Goal: Transaction & Acquisition: Purchase product/service

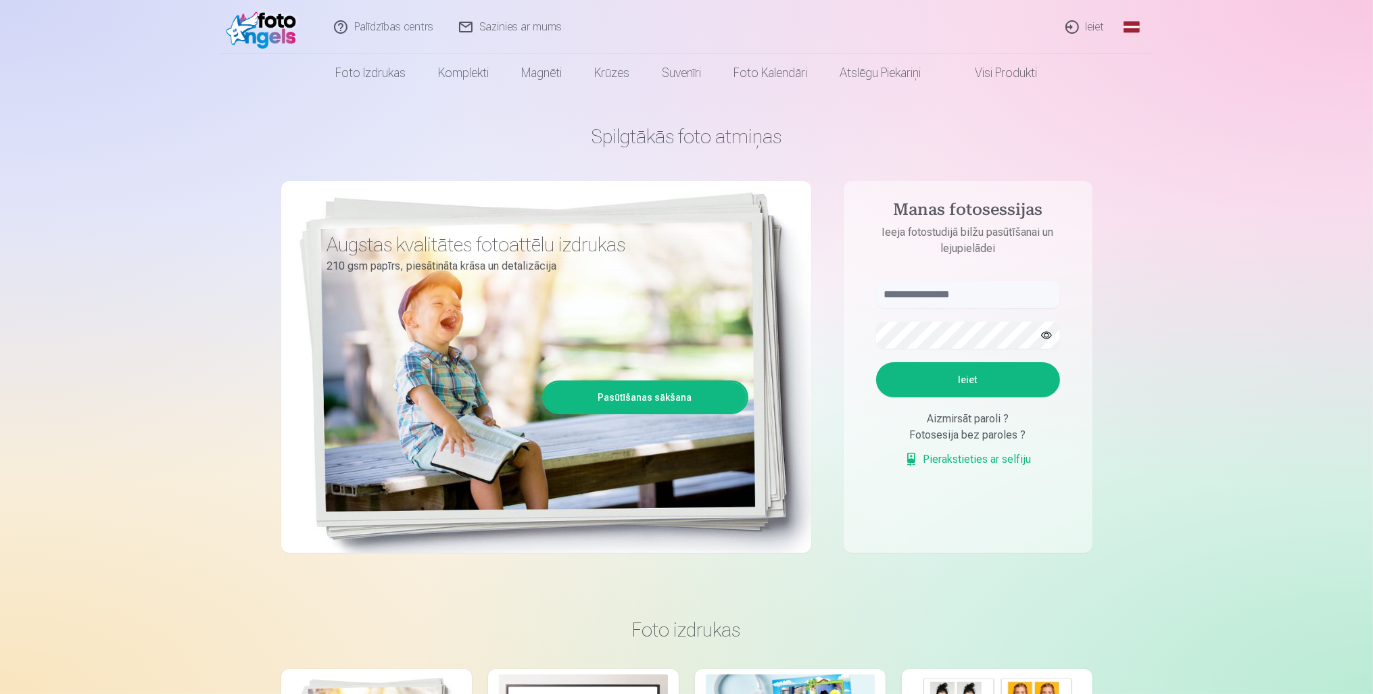
click at [821, 128] on h1 "Spilgtākās foto atmiņas" at bounding box center [686, 136] width 811 height 24
click at [912, 302] on input "text" at bounding box center [968, 294] width 184 height 27
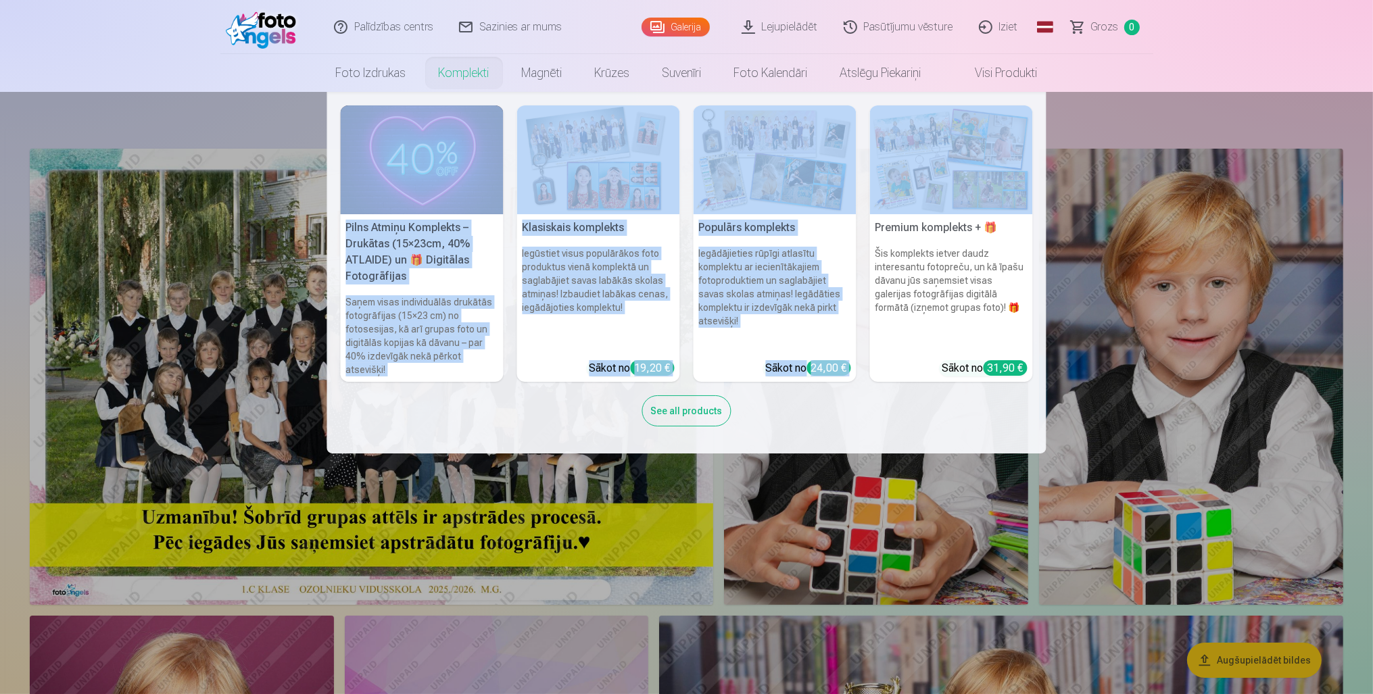
click at [250, 131] on nav "Pilns Atmiņu Komplekts – Drukātas (15×23cm, 40% ATLAIDE) un 🎁 Digitālas Fotogrā…" at bounding box center [686, 273] width 1373 height 362
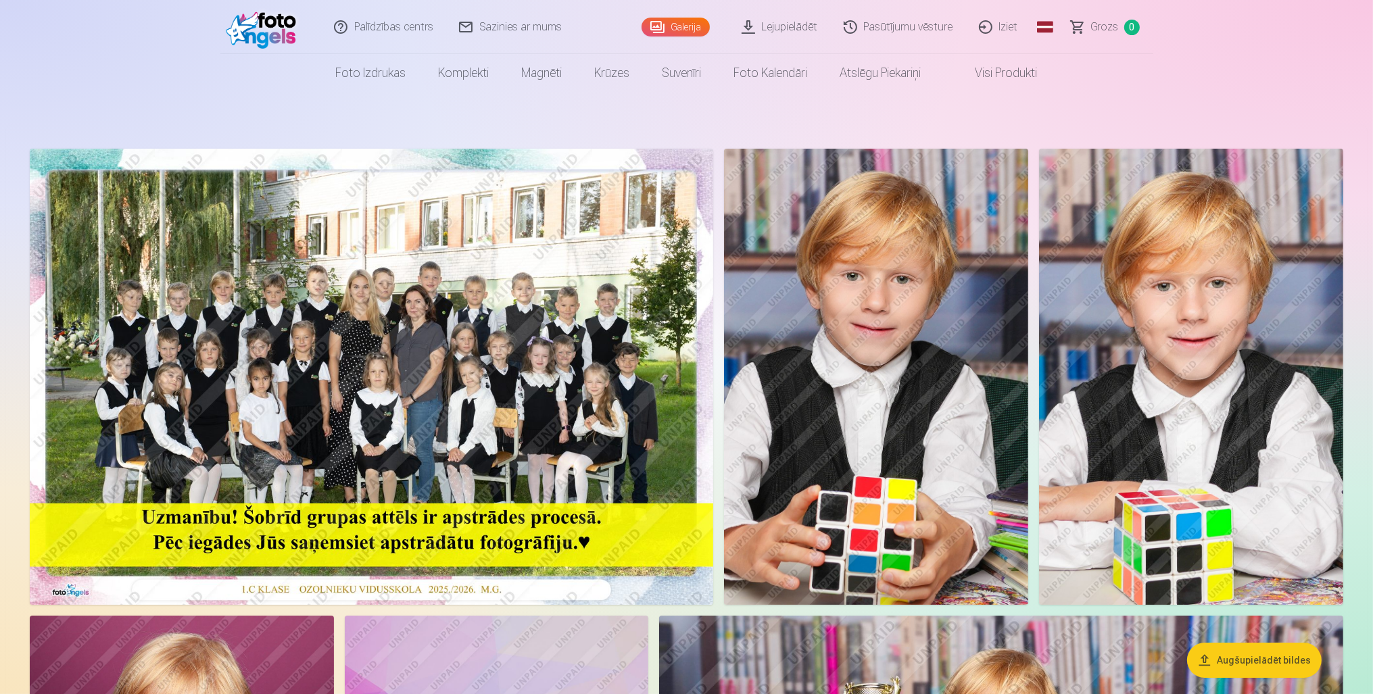
click at [376, 371] on img at bounding box center [371, 377] width 683 height 456
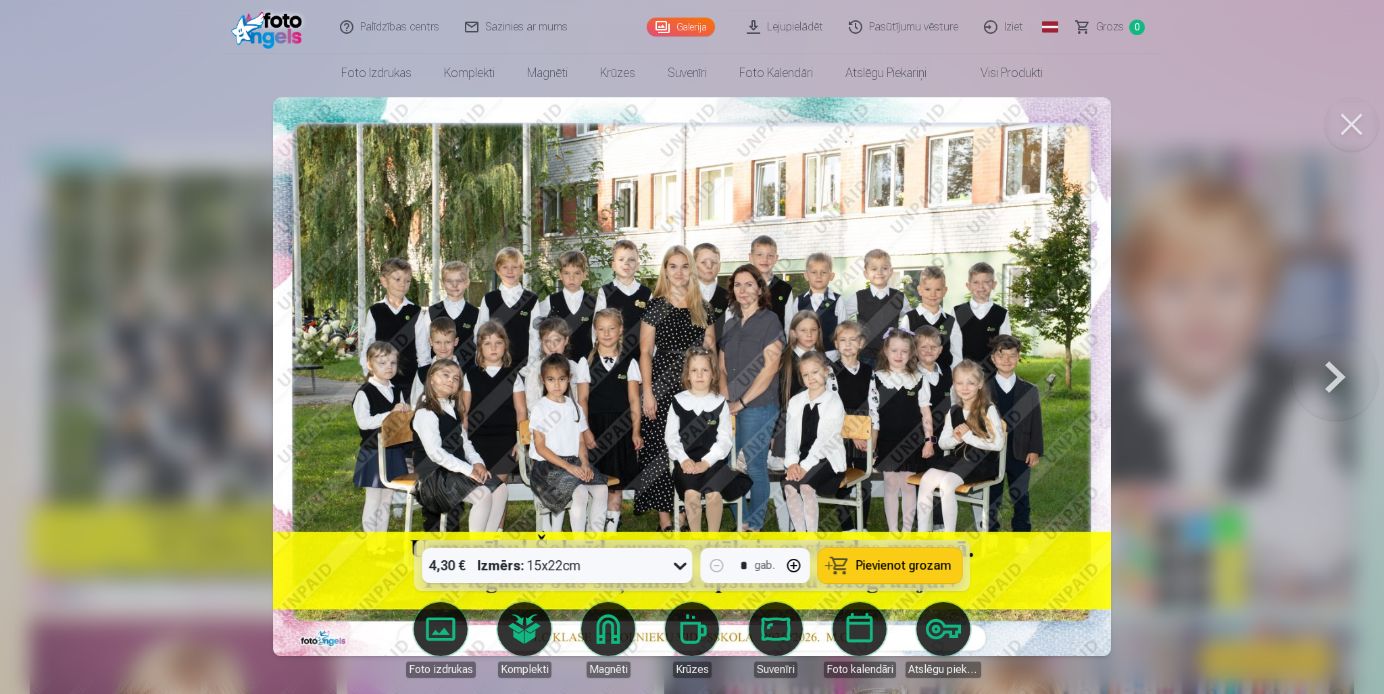
click at [1343, 370] on button at bounding box center [1335, 376] width 87 height 299
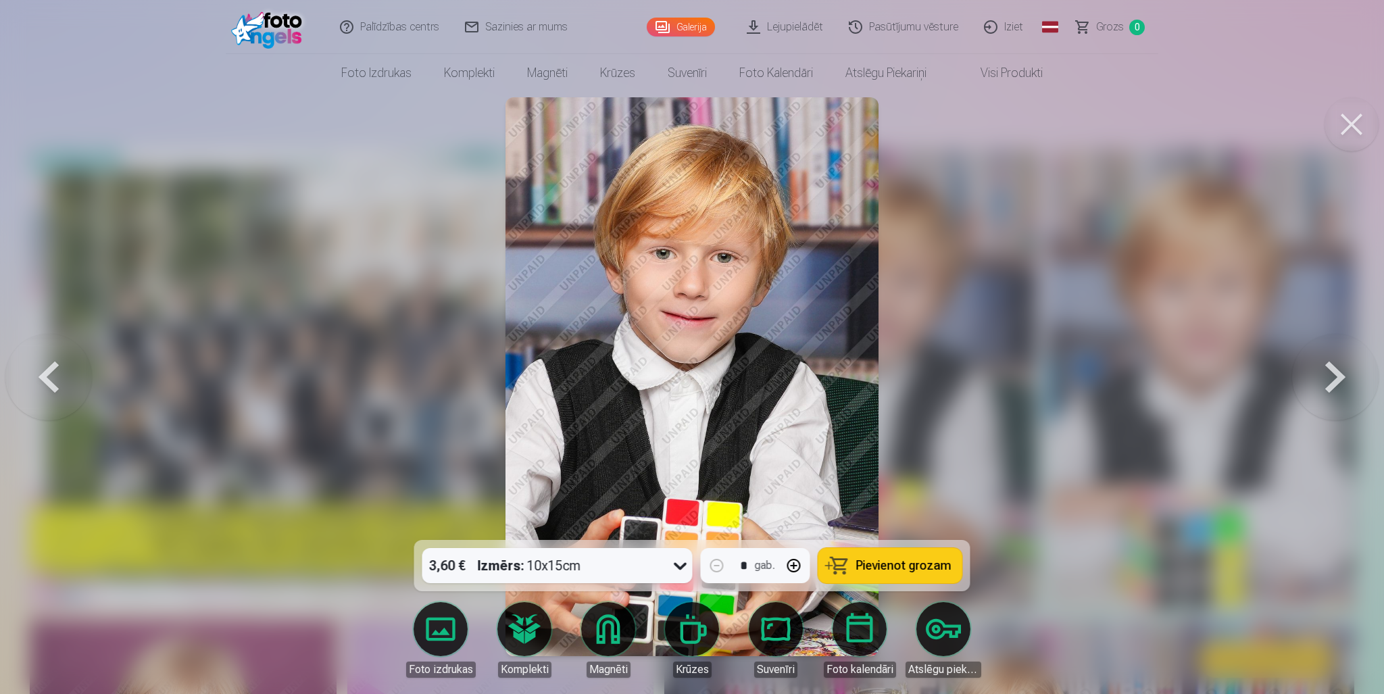
click at [1332, 375] on button at bounding box center [1335, 376] width 87 height 299
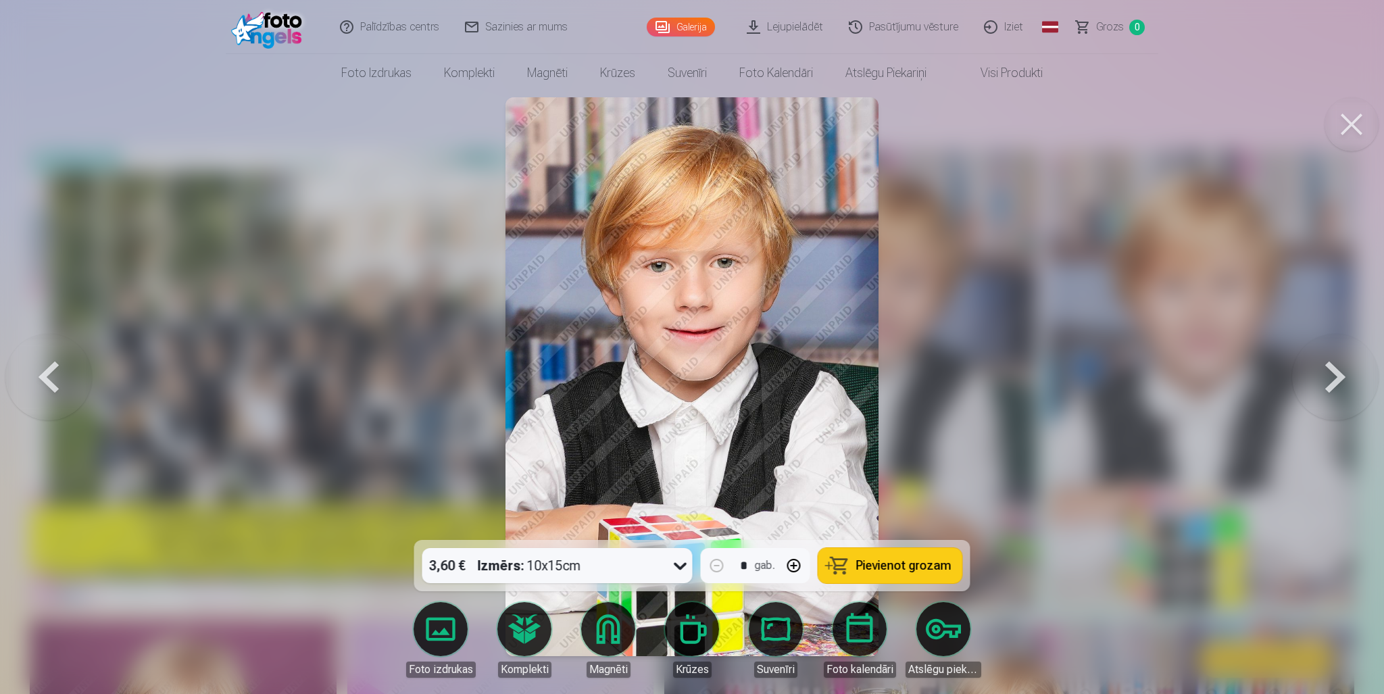
click at [1332, 375] on button at bounding box center [1335, 376] width 87 height 299
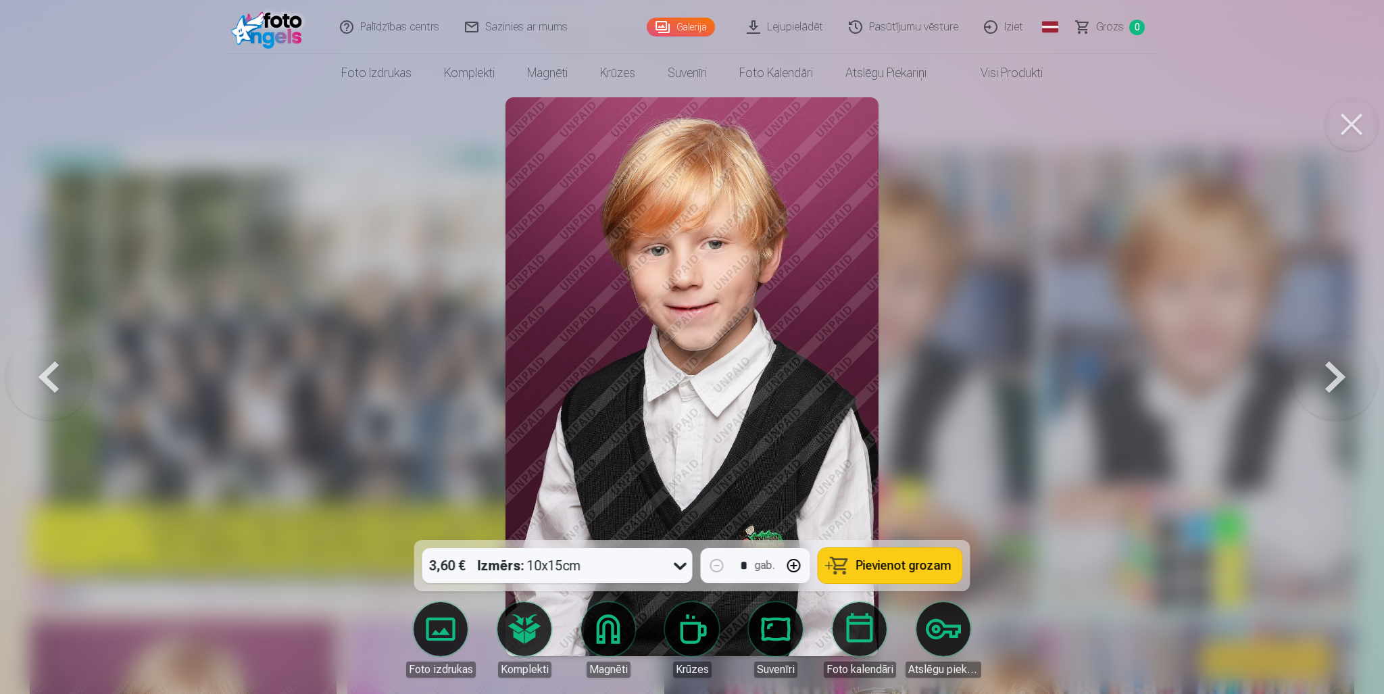
click at [1332, 375] on button at bounding box center [1335, 376] width 87 height 299
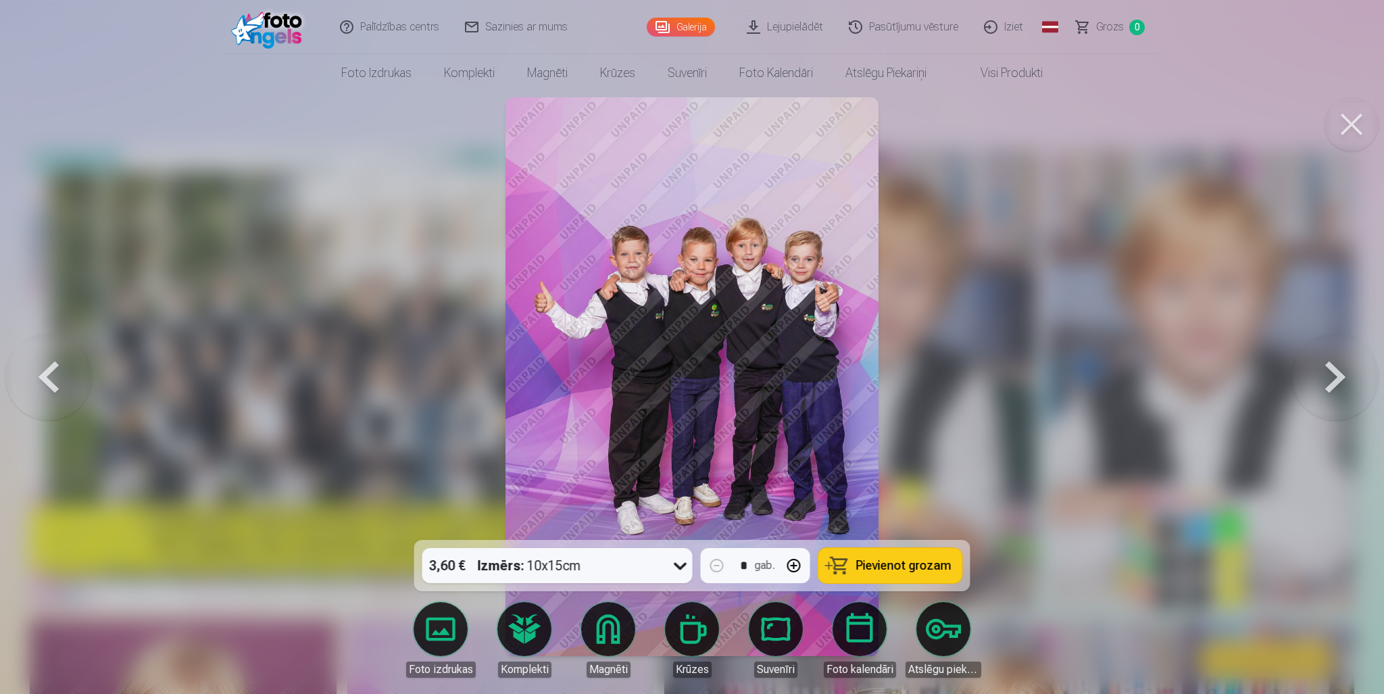
click at [1333, 381] on button at bounding box center [1335, 376] width 87 height 299
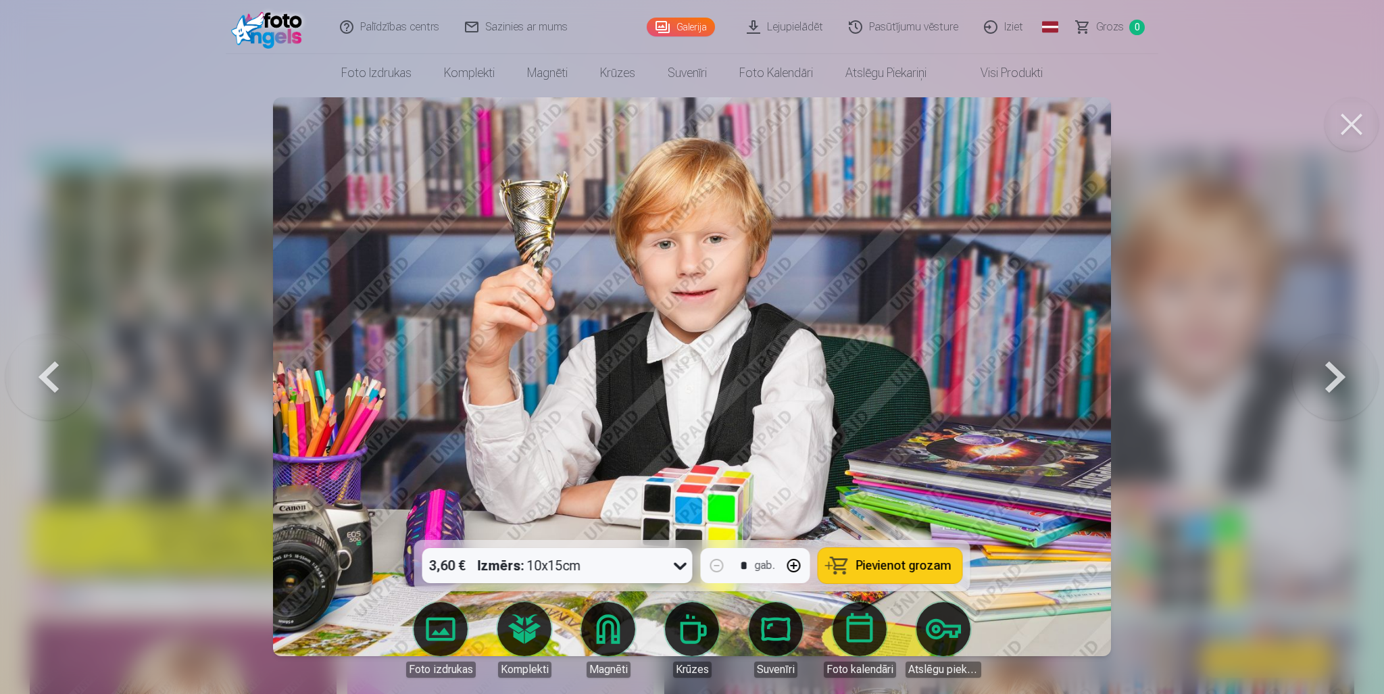
click at [1333, 381] on button at bounding box center [1335, 376] width 87 height 299
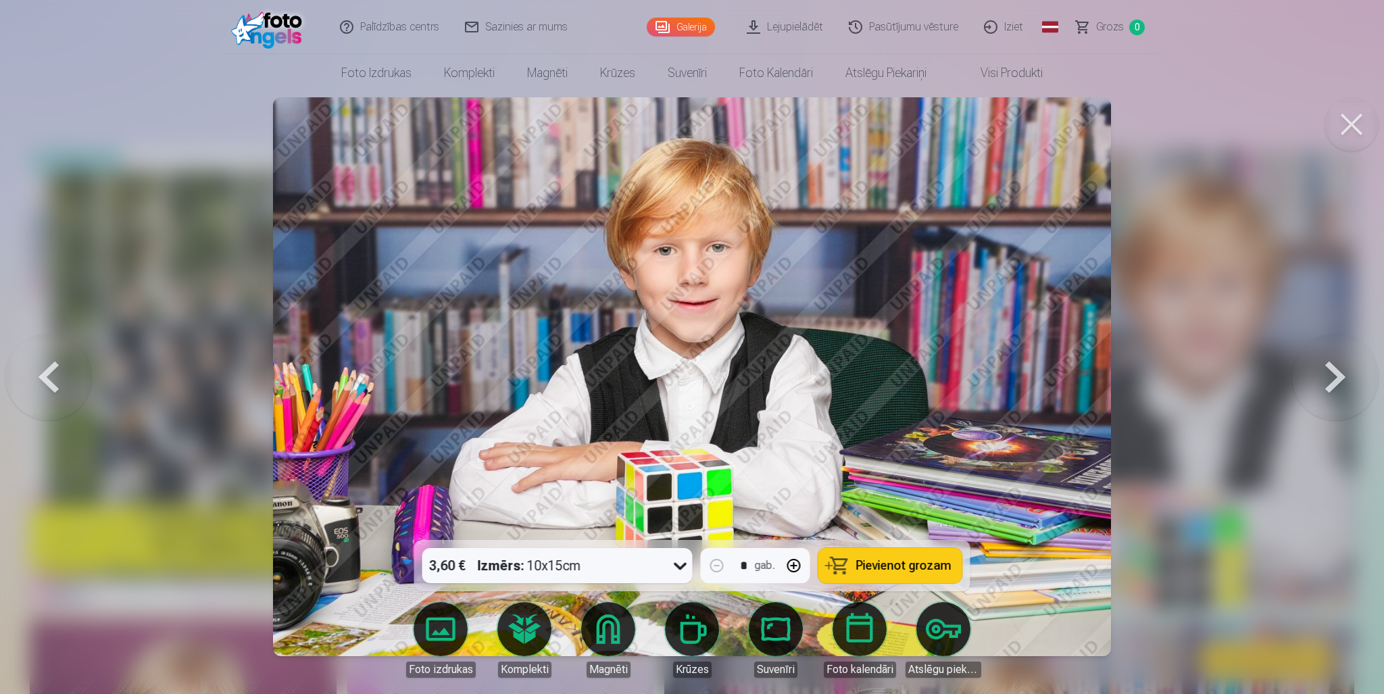
click at [1344, 385] on button at bounding box center [1335, 376] width 87 height 299
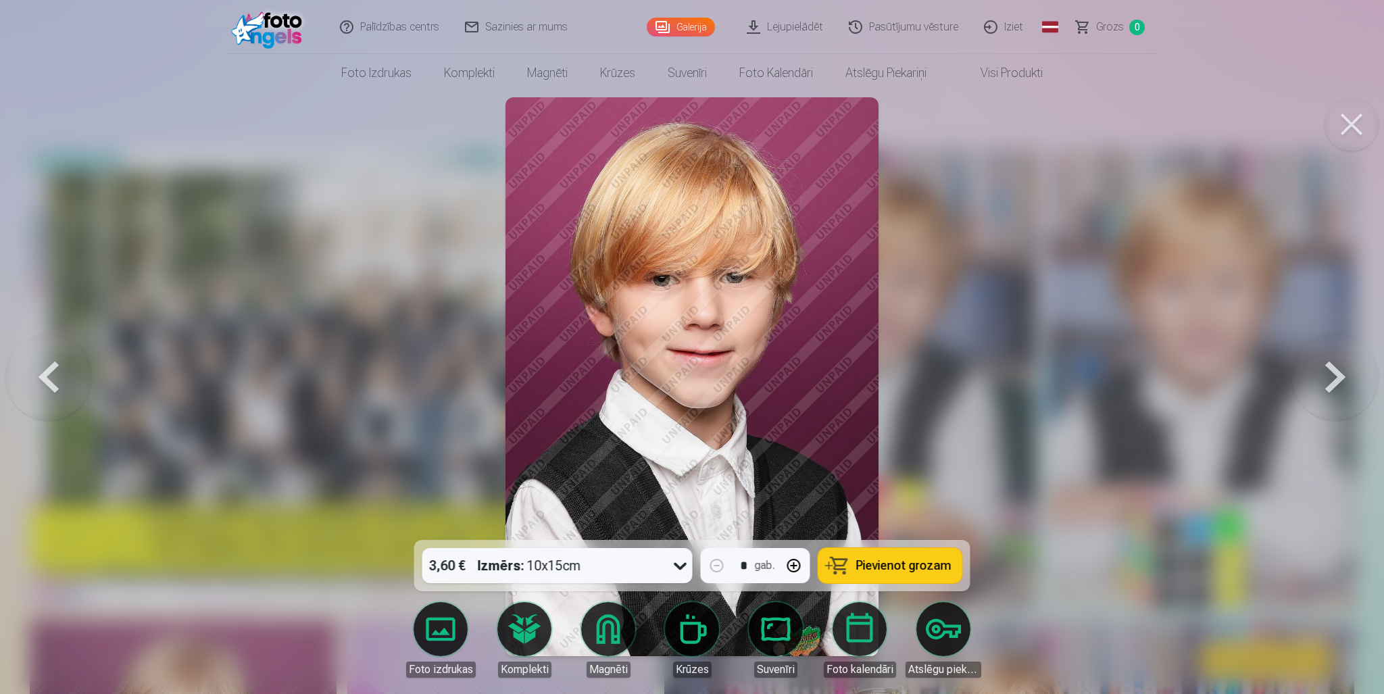
click at [1340, 382] on button at bounding box center [1335, 376] width 87 height 299
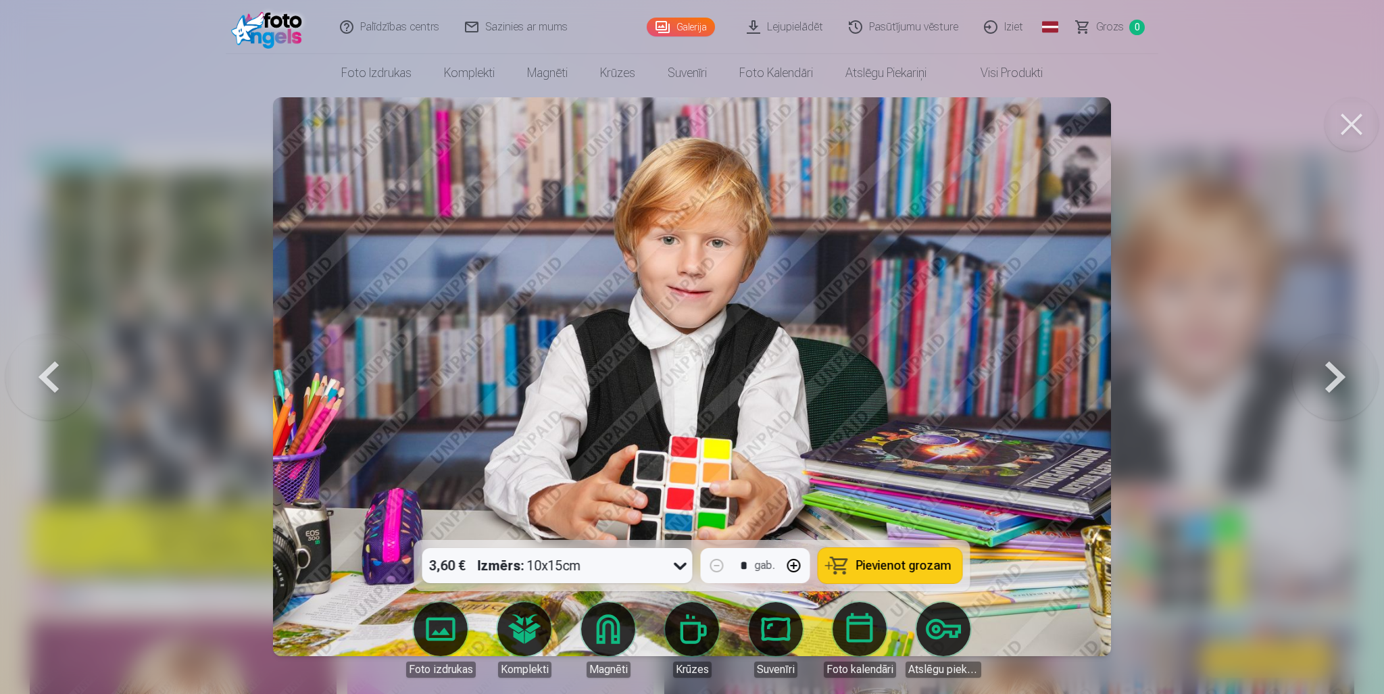
click at [1338, 383] on button at bounding box center [1335, 376] width 87 height 299
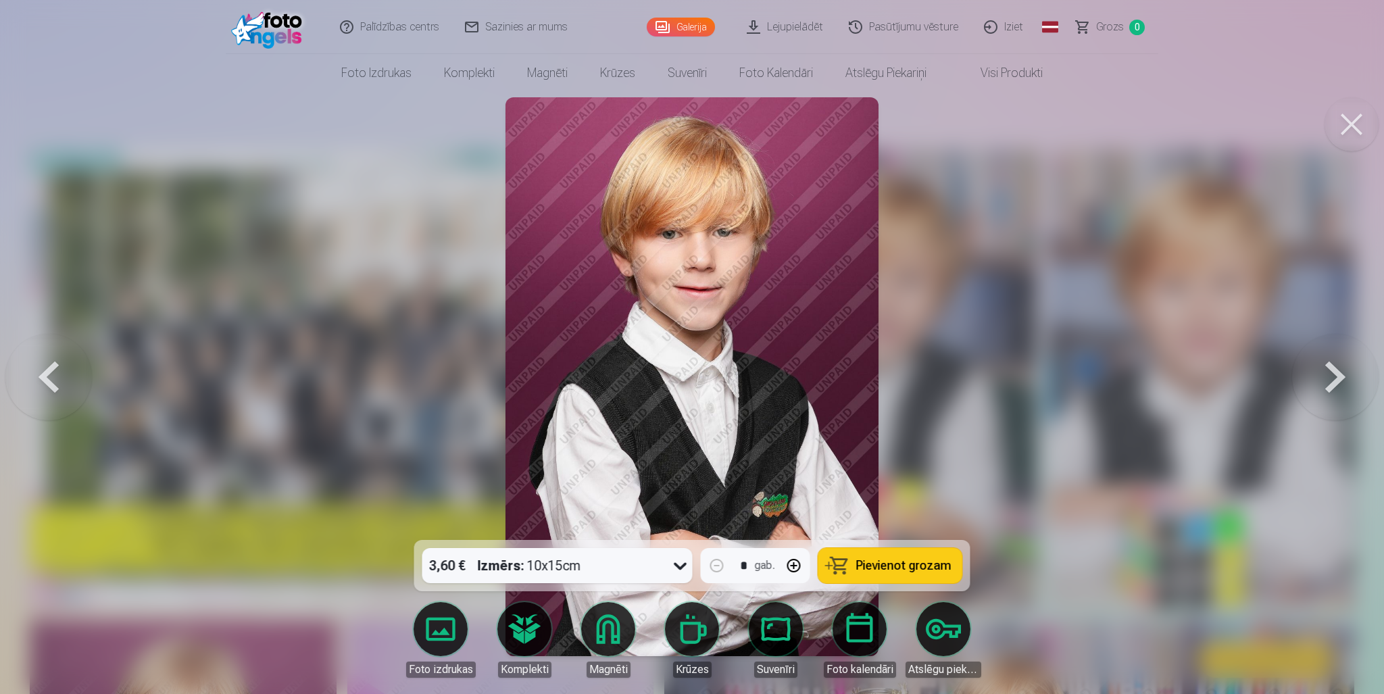
click at [1338, 383] on button at bounding box center [1335, 376] width 87 height 299
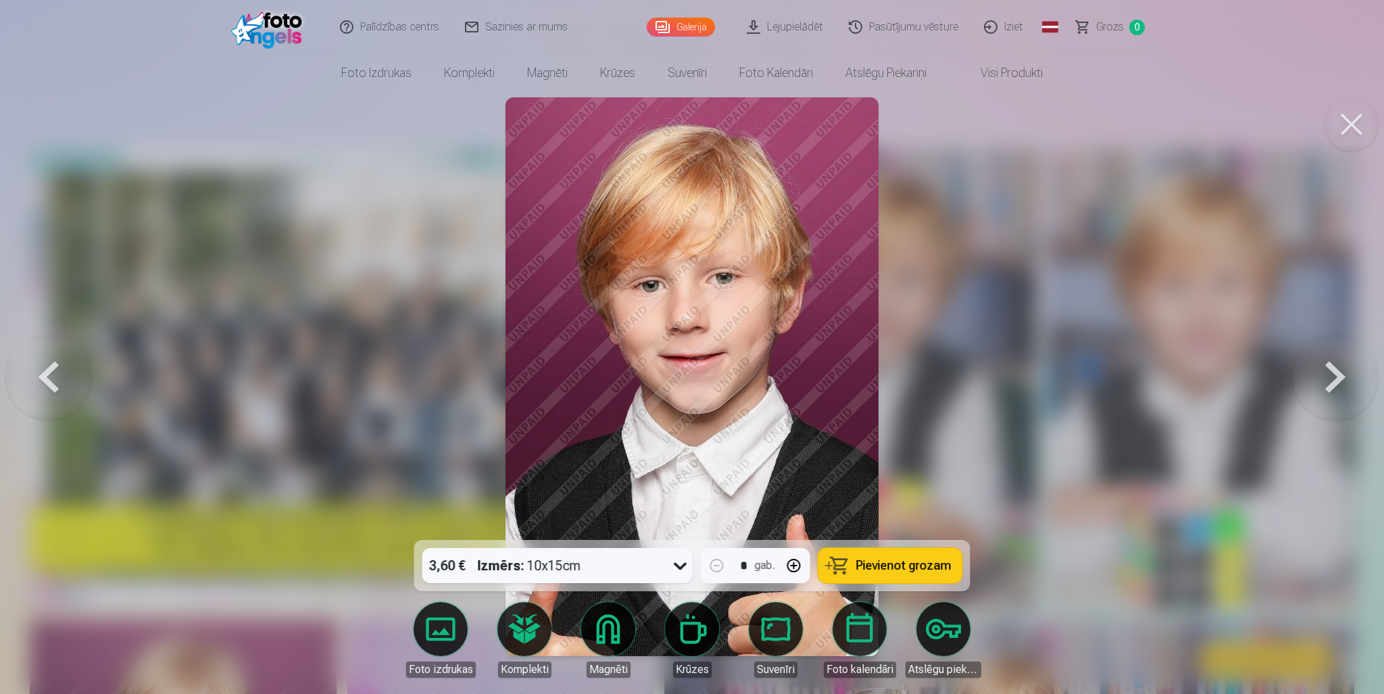
click at [1338, 383] on button at bounding box center [1335, 376] width 87 height 299
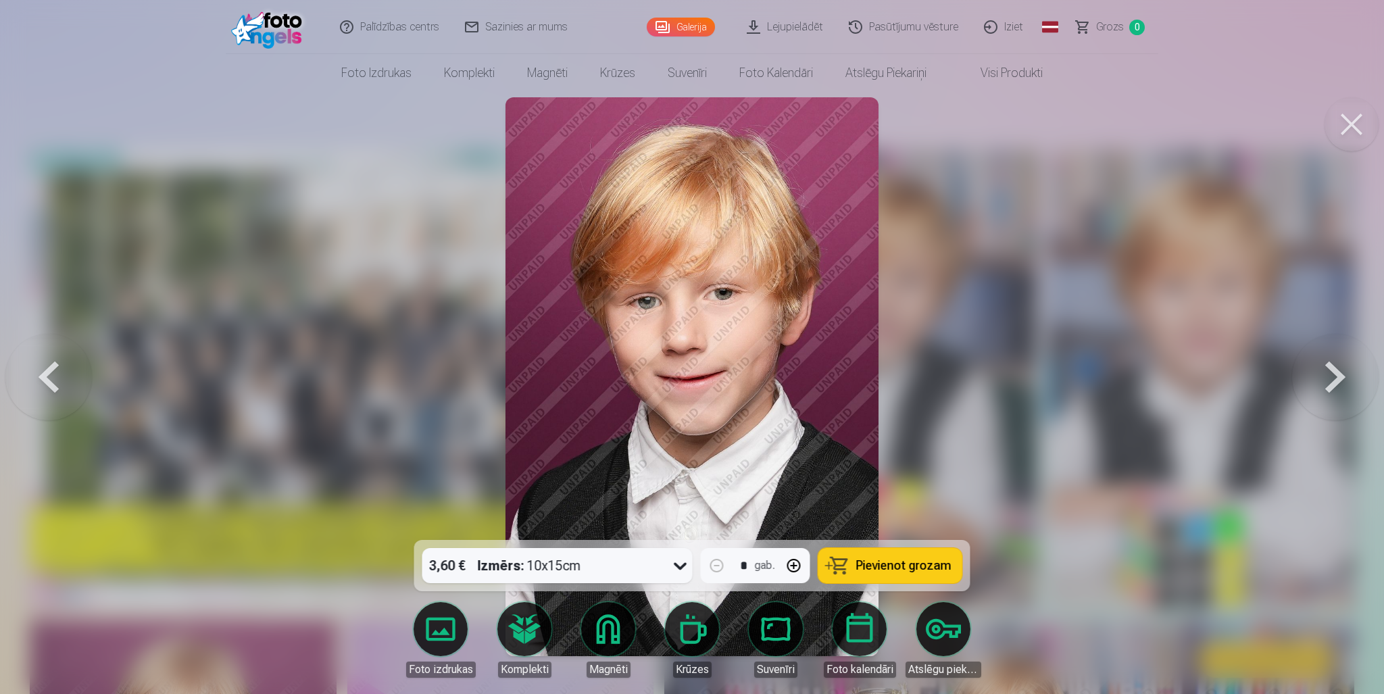
click at [1338, 383] on button at bounding box center [1335, 376] width 87 height 299
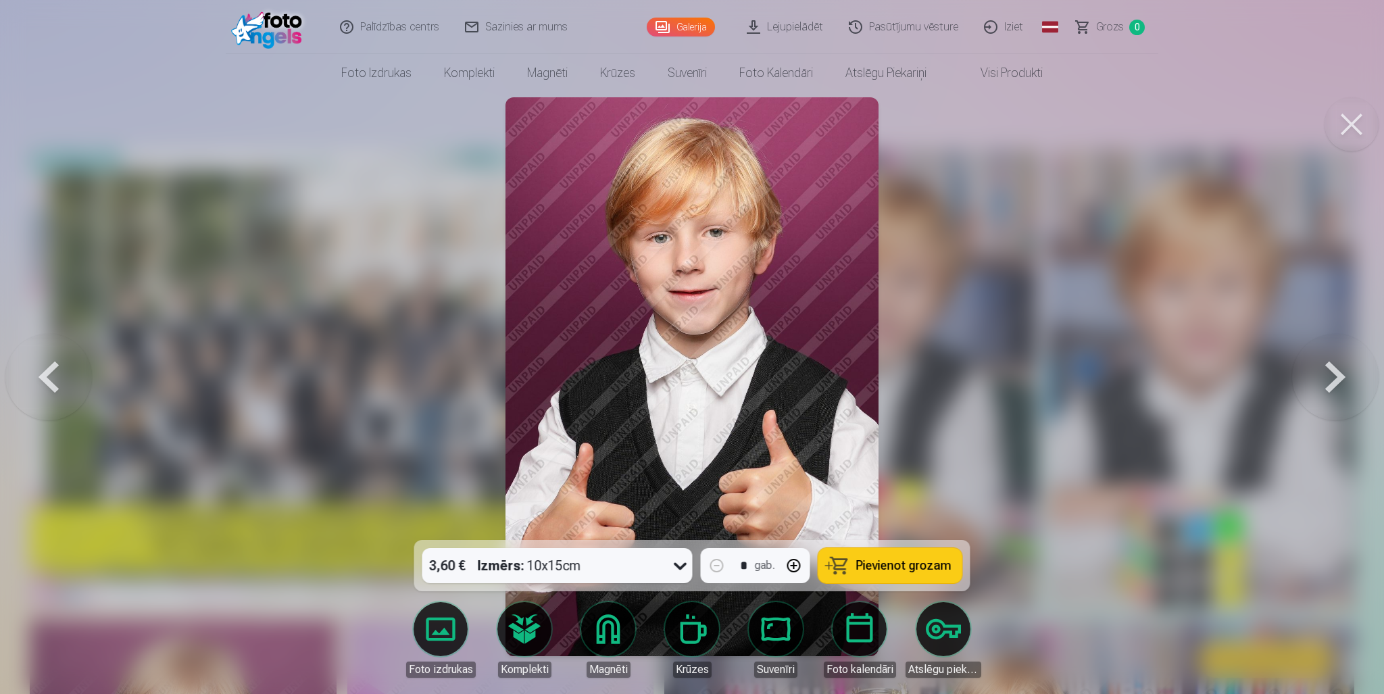
click at [1336, 383] on button at bounding box center [1335, 376] width 87 height 299
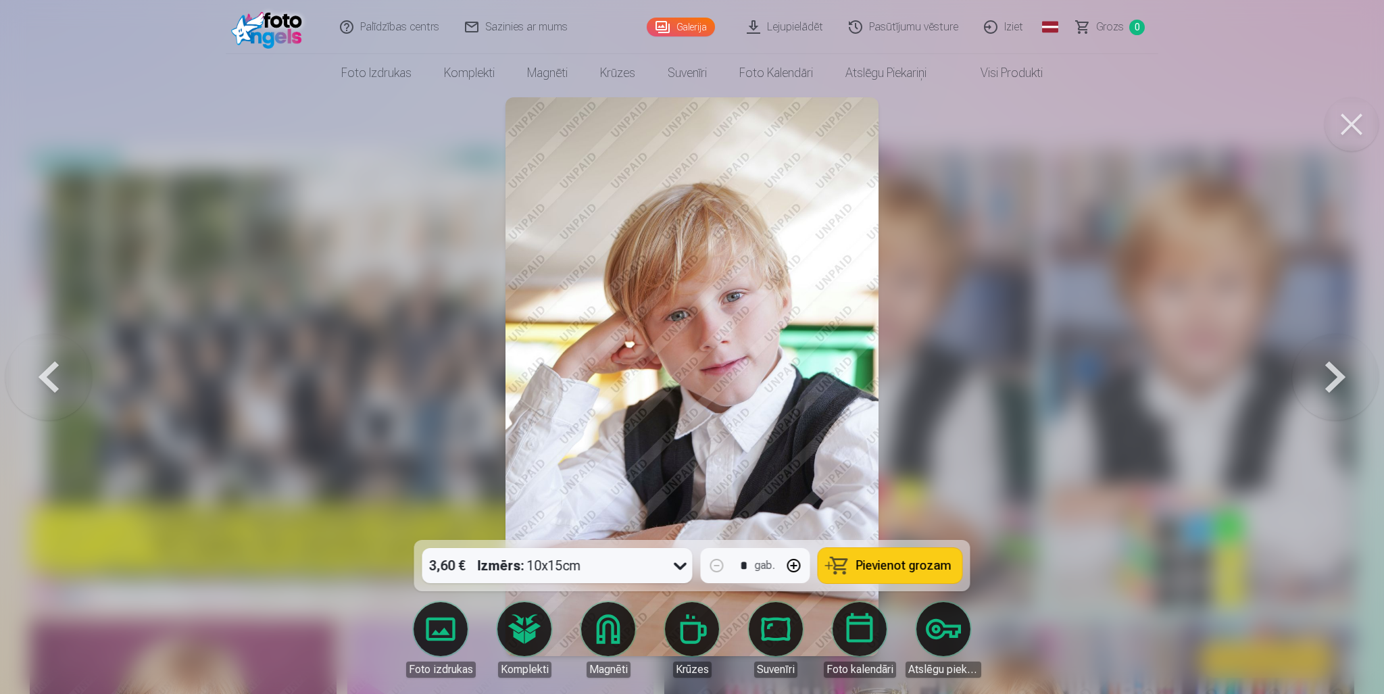
click at [1336, 383] on button at bounding box center [1335, 376] width 87 height 299
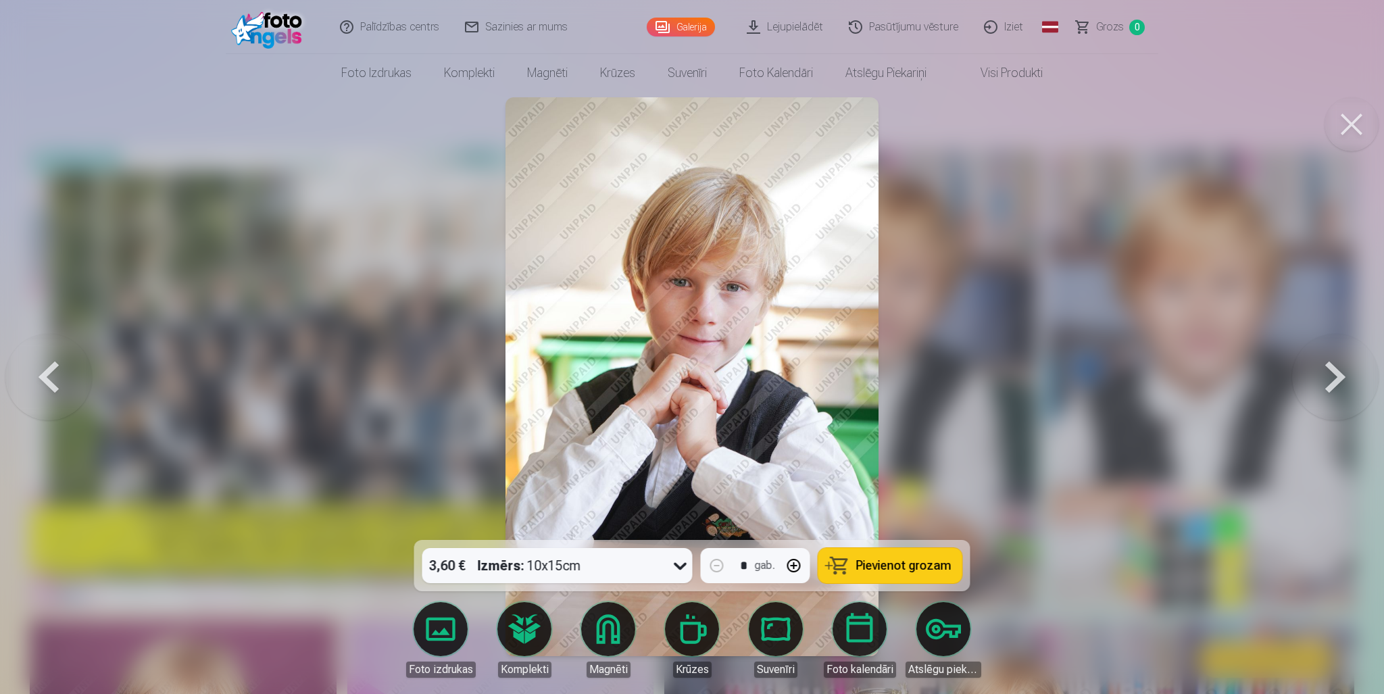
click at [1336, 383] on button at bounding box center [1335, 376] width 87 height 299
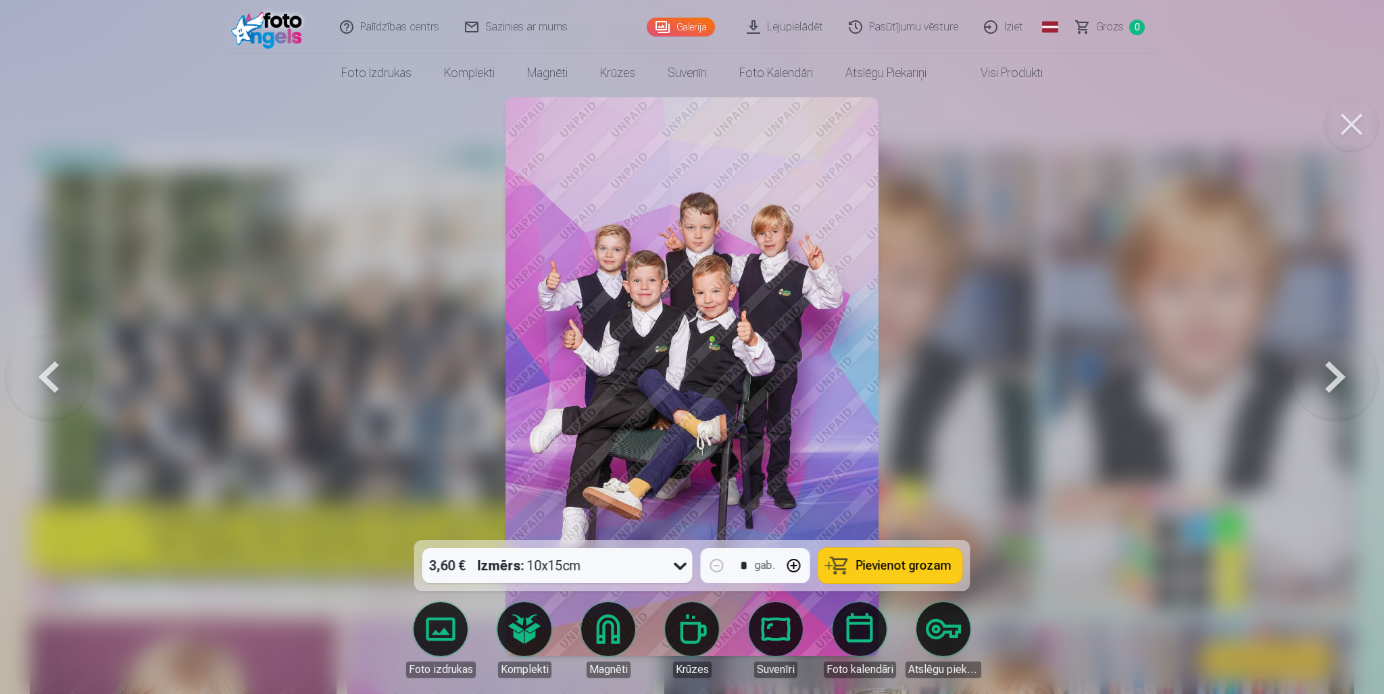
click at [1329, 383] on button at bounding box center [1335, 376] width 87 height 299
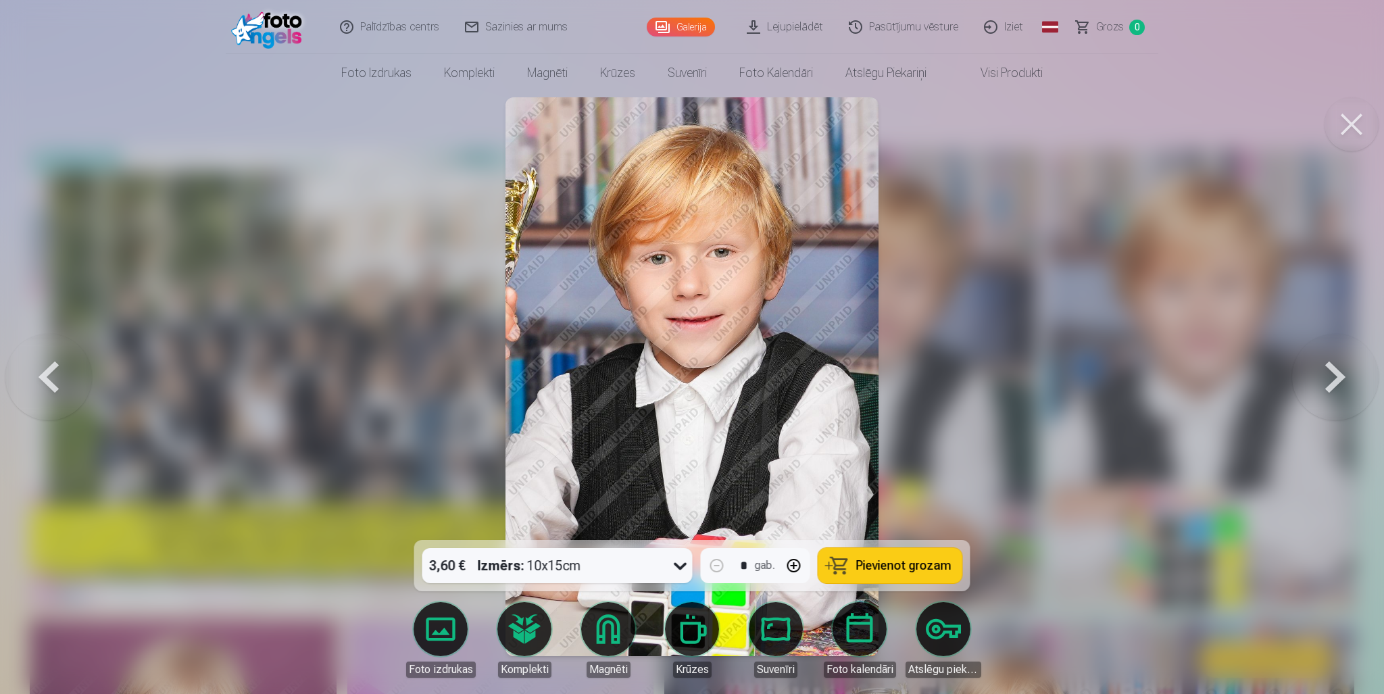
click at [1329, 383] on button at bounding box center [1335, 376] width 87 height 299
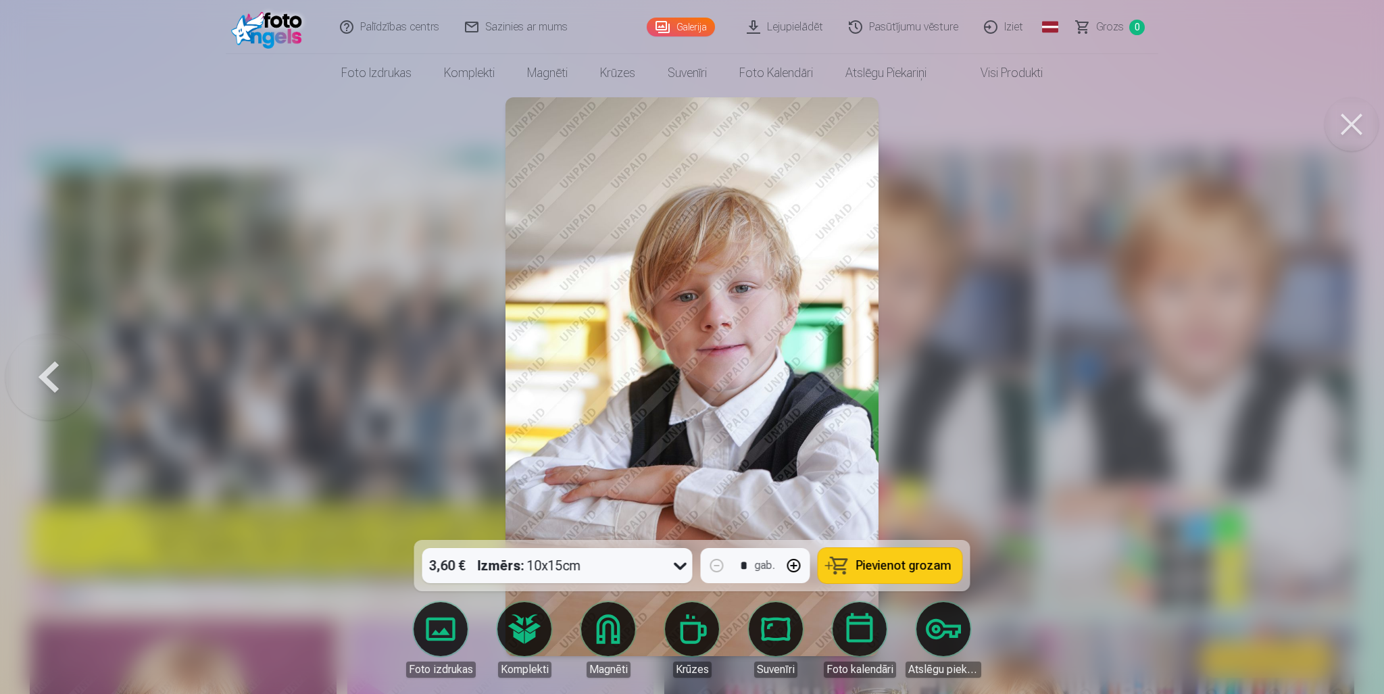
click at [1329, 383] on div at bounding box center [692, 347] width 1384 height 694
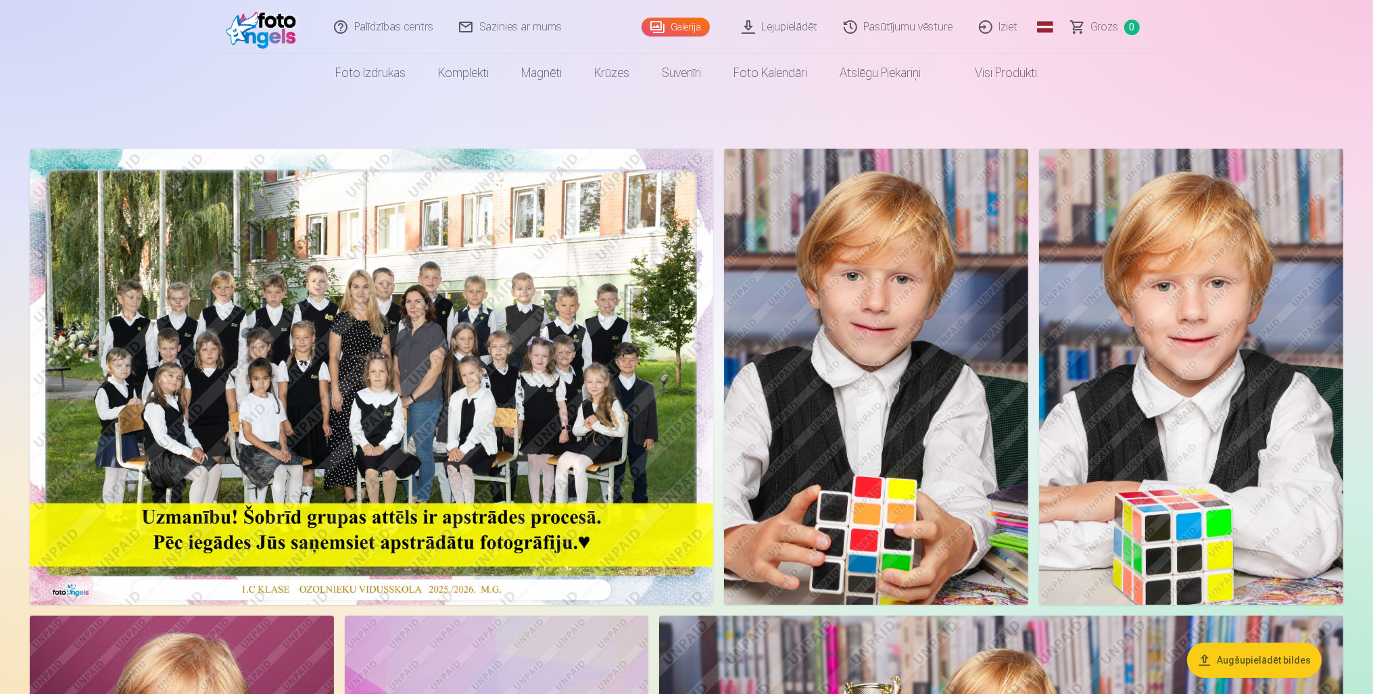
click at [458, 354] on img at bounding box center [371, 377] width 683 height 456
